Goal: Task Accomplishment & Management: Use online tool/utility

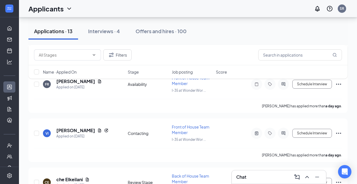
scroll to position [506, 0]
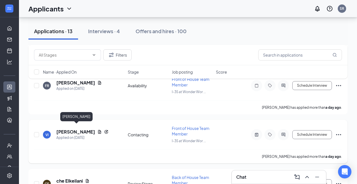
click at [71, 129] on h5 "[PERSON_NAME]" at bounding box center [75, 132] width 39 height 6
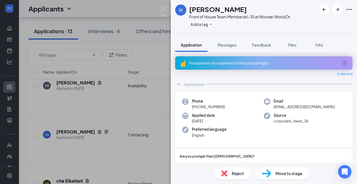
click at [270, 175] on img at bounding box center [266, 174] width 9 height 8
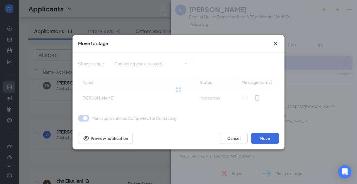
type input "Onsite Interview (next stage)"
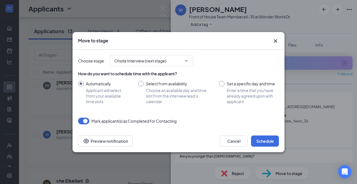
click at [165, 78] on div "How do you want to schedule time with the applicant? Automatically Applicant wi…" at bounding box center [178, 87] width 201 height 33
click at [142, 85] on input "Select from availability Choose an available day and time slot from the intervi…" at bounding box center [173, 92] width 70 height 23
radio input "true"
radio input "false"
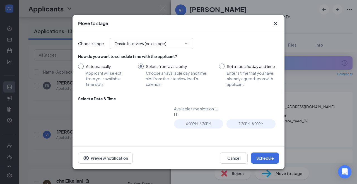
type input "[DATE]"
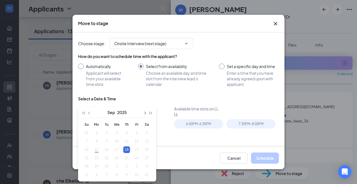
click at [146, 112] on button "button" at bounding box center [144, 112] width 6 height 11
click at [89, 112] on span "button" at bounding box center [89, 113] width 3 height 3
click at [80, 67] on input "Automatically Applicant will select from your available time slots" at bounding box center [102, 75] width 49 height 23
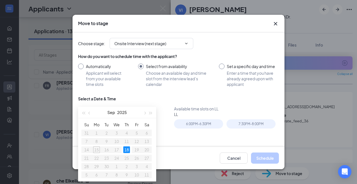
radio input "true"
radio input "false"
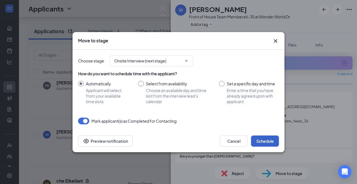
click at [259, 142] on button "Schedule" at bounding box center [265, 141] width 28 height 11
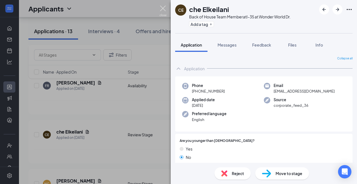
click at [163, 11] on img at bounding box center [163, 11] width 7 height 11
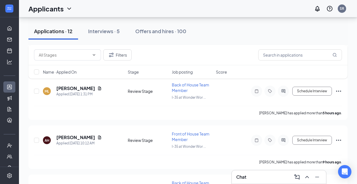
scroll to position [205, 0]
click at [101, 33] on div "Interviews · 5" at bounding box center [104, 31] width 32 height 7
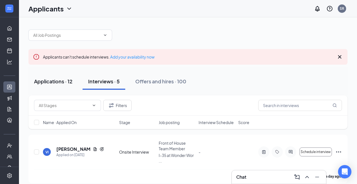
click at [61, 82] on div "Applications · 12" at bounding box center [53, 81] width 39 height 7
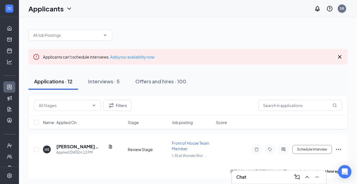
click at [341, 8] on div "SR" at bounding box center [342, 8] width 4 height 5
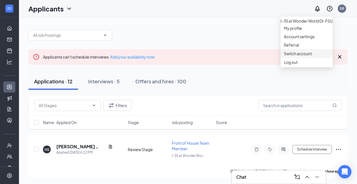
click at [294, 56] on link "Switch account" at bounding box center [298, 53] width 28 height 5
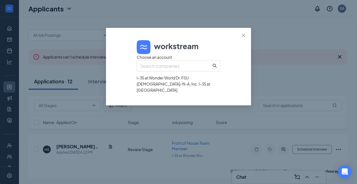
click at [173, 93] on div "[DEMOGRAPHIC_DATA]-fil-A, Inc. I-35 at [GEOGRAPHIC_DATA]" at bounding box center [179, 87] width 84 height 12
